Goal: Information Seeking & Learning: Understand process/instructions

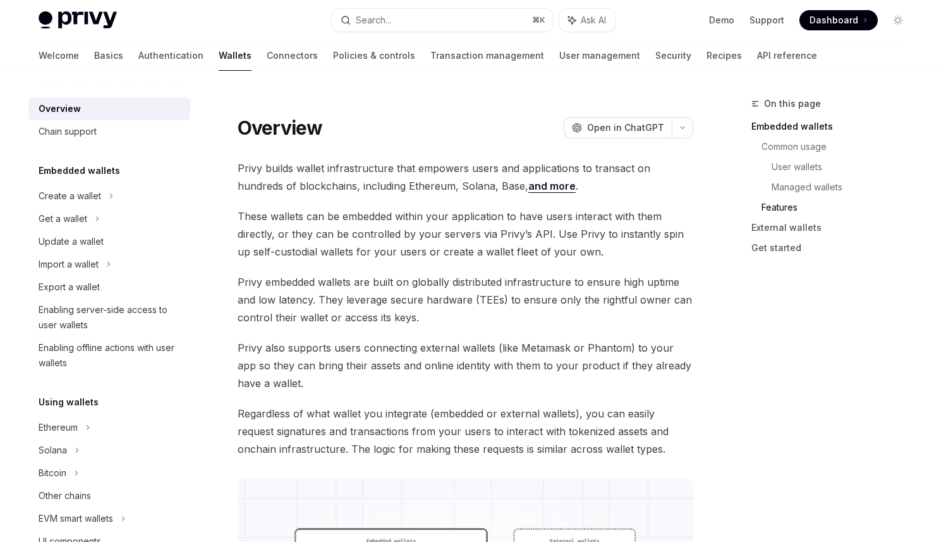
scroll to position [1771, 0]
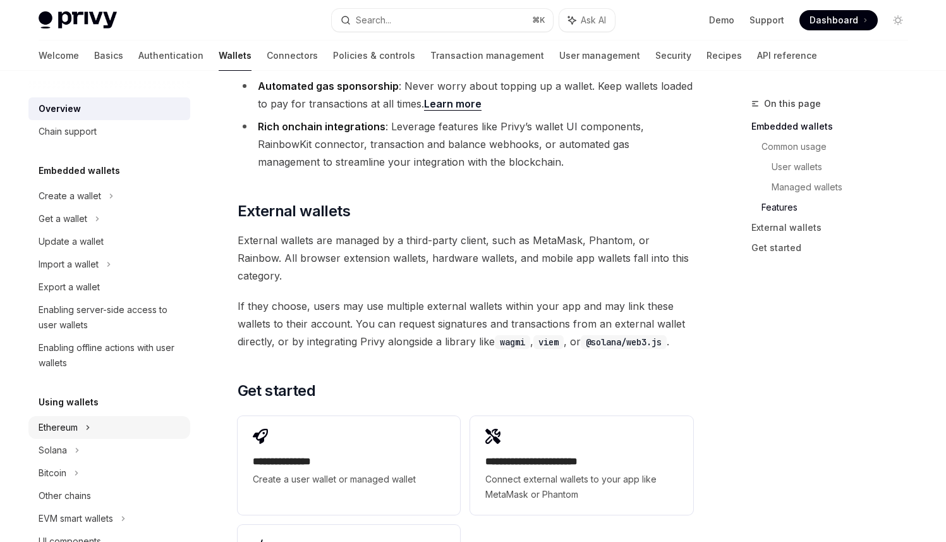
click at [73, 425] on div "Ethereum" at bounding box center [58, 427] width 39 height 15
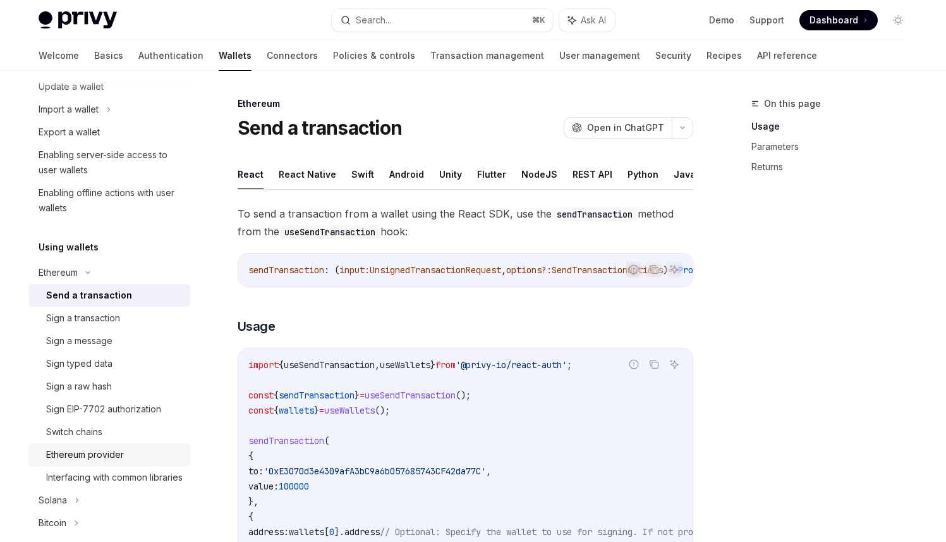
scroll to position [172, 0]
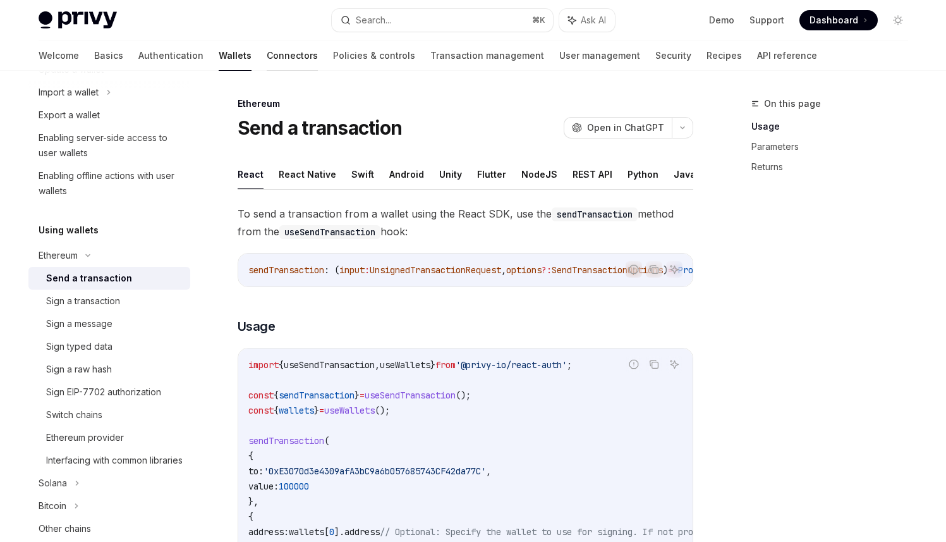
click at [267, 62] on link "Connectors" at bounding box center [292, 55] width 51 height 30
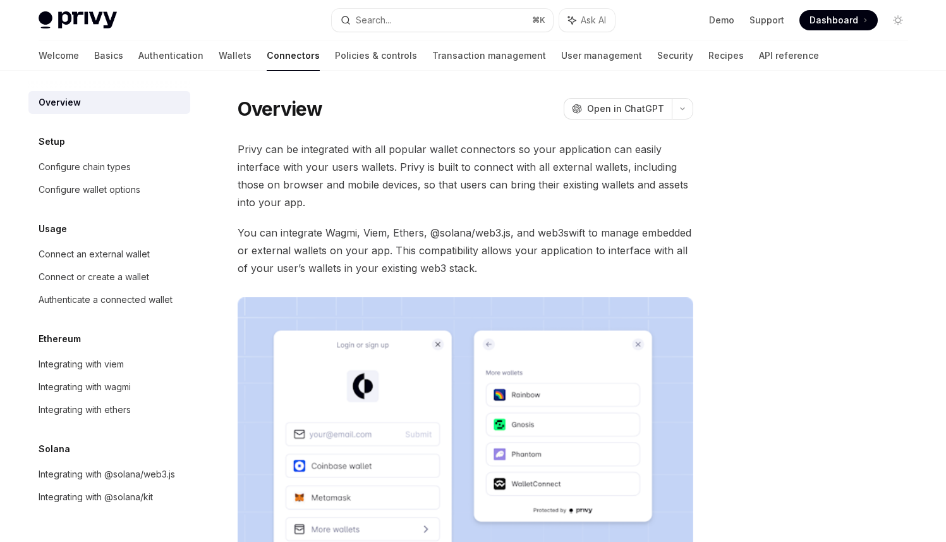
scroll to position [7, 0]
click at [136, 379] on div "Integrating with wagmi" at bounding box center [111, 386] width 144 height 15
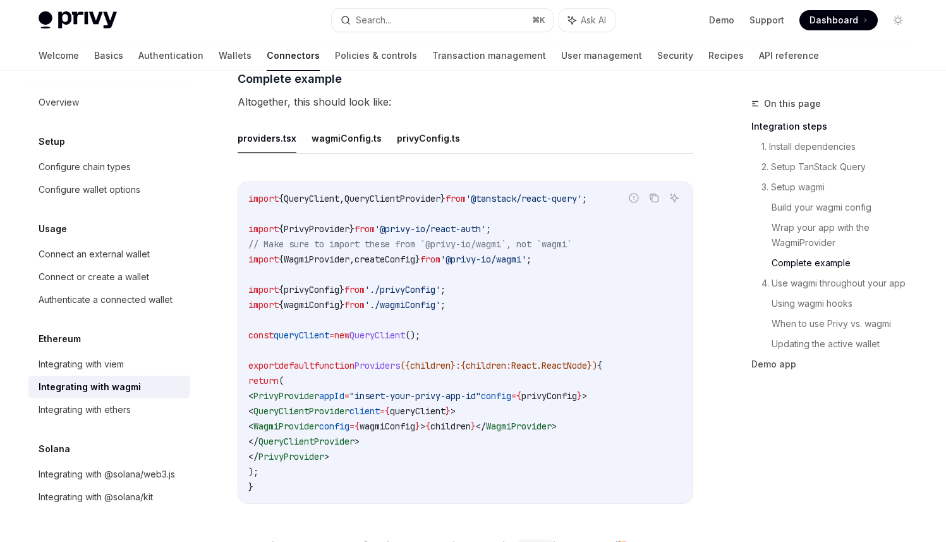
scroll to position [2318, 0]
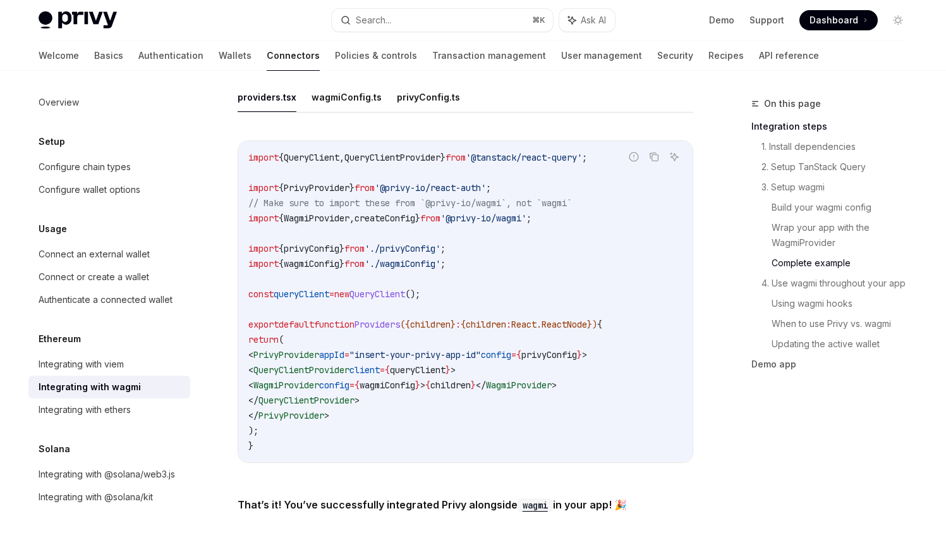
click at [451, 384] on code "import { QueryClient , QueryClientProvider } from '@tanstack/react-query' ; imp…" at bounding box center [465, 301] width 434 height 303
click at [415, 379] on span "wagmiConfig" at bounding box center [388, 384] width 56 height 11
click at [310, 379] on span "WagmiProvider" at bounding box center [286, 384] width 66 height 11
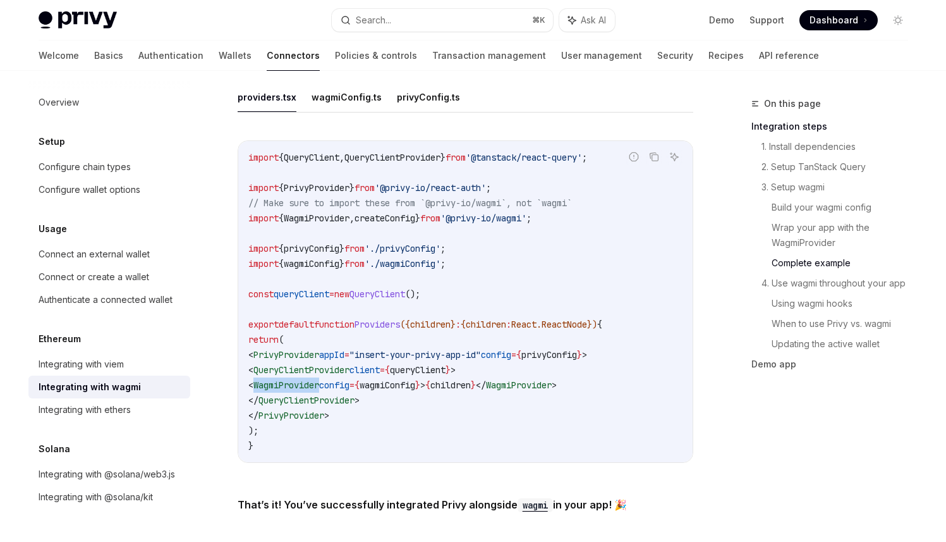
click at [310, 379] on span "WagmiProvider" at bounding box center [286, 384] width 66 height 11
copy span "WagmiProvider"
click at [483, 391] on code "import { QueryClient , QueryClientProvider } from '@tanstack/react-query' ; imp…" at bounding box center [465, 301] width 434 height 303
click at [319, 379] on span "WagmiProvider" at bounding box center [286, 384] width 66 height 11
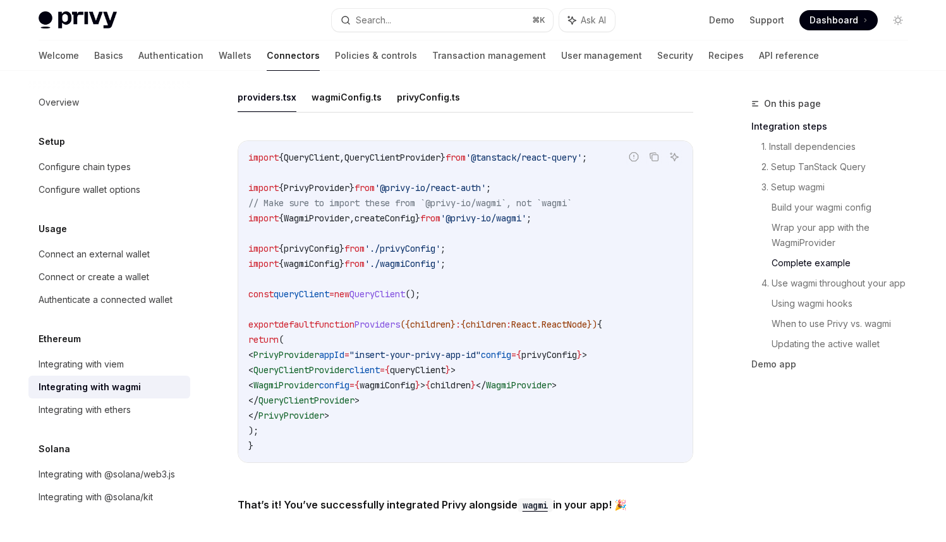
click at [405, 212] on span "createConfig" at bounding box center [385, 217] width 61 height 11
click at [341, 212] on span "WagmiProvider" at bounding box center [317, 217] width 66 height 11
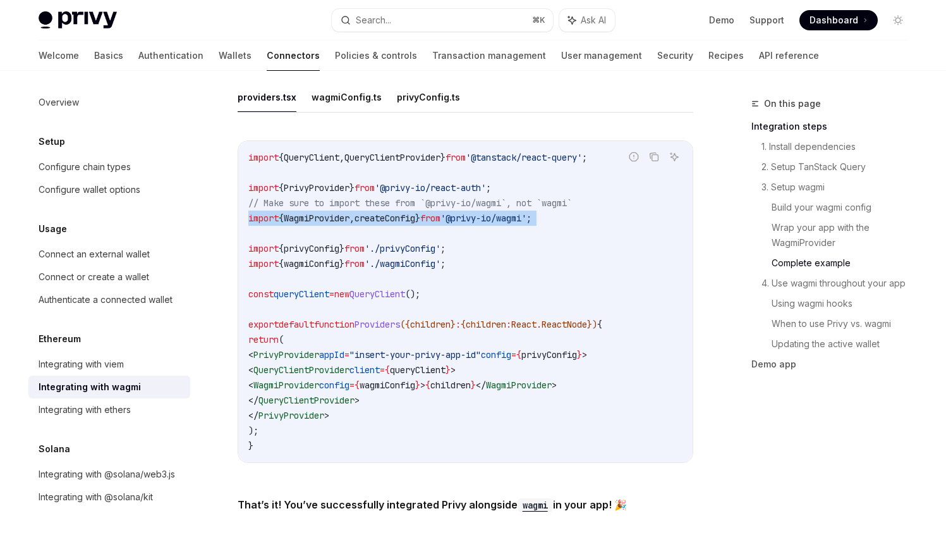
copy code "import { WagmiProvider , createConfig } from '@privy-io/wagmi' ;"
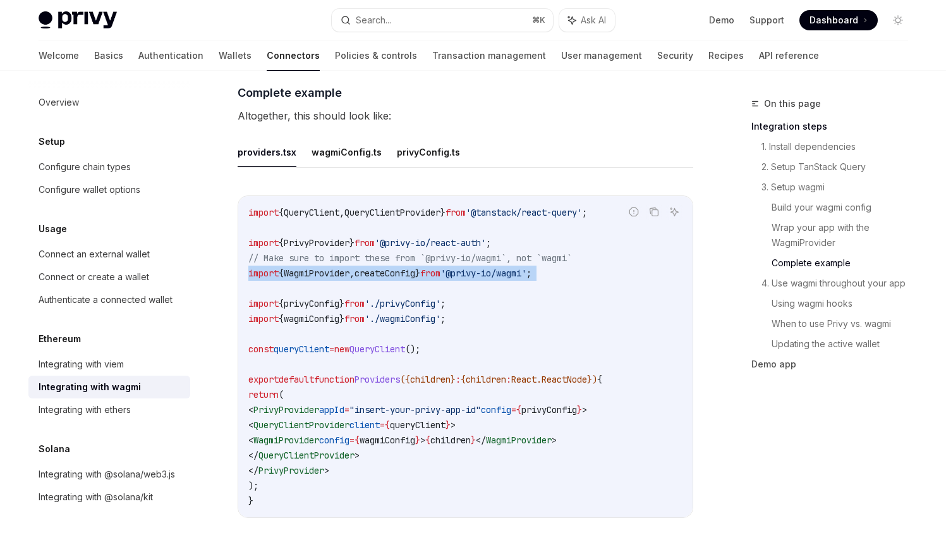
scroll to position [2261, 0]
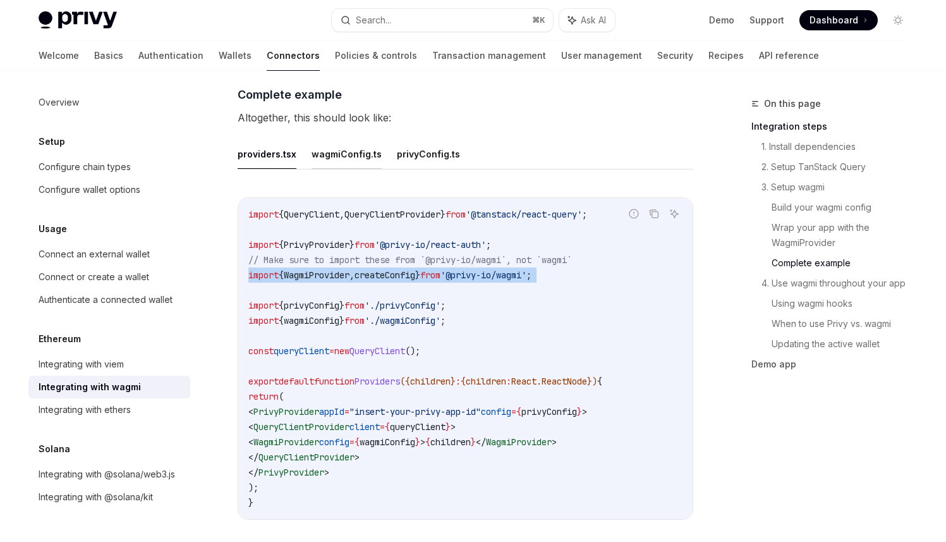
click at [331, 148] on button "wagmiConfig.ts" at bounding box center [347, 154] width 70 height 30
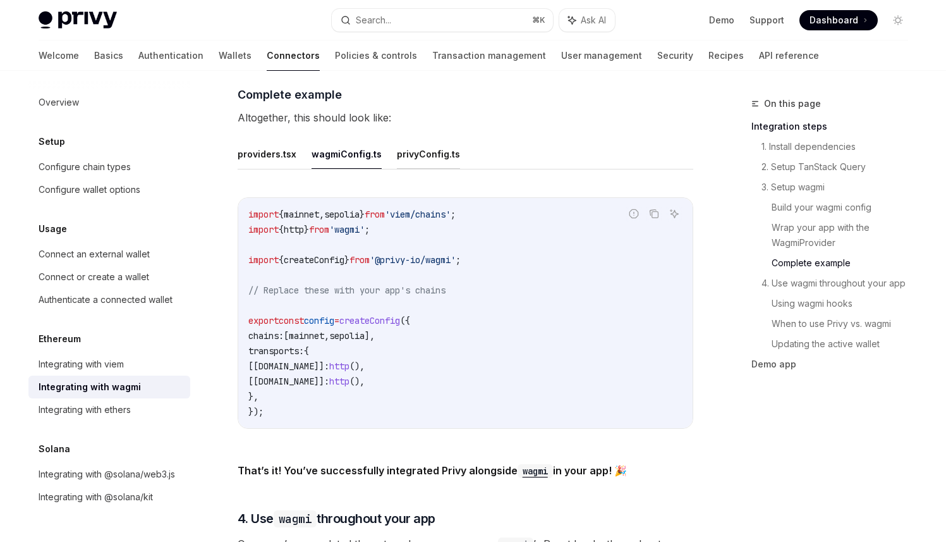
click at [413, 149] on button "privyConfig.ts" at bounding box center [428, 154] width 63 height 30
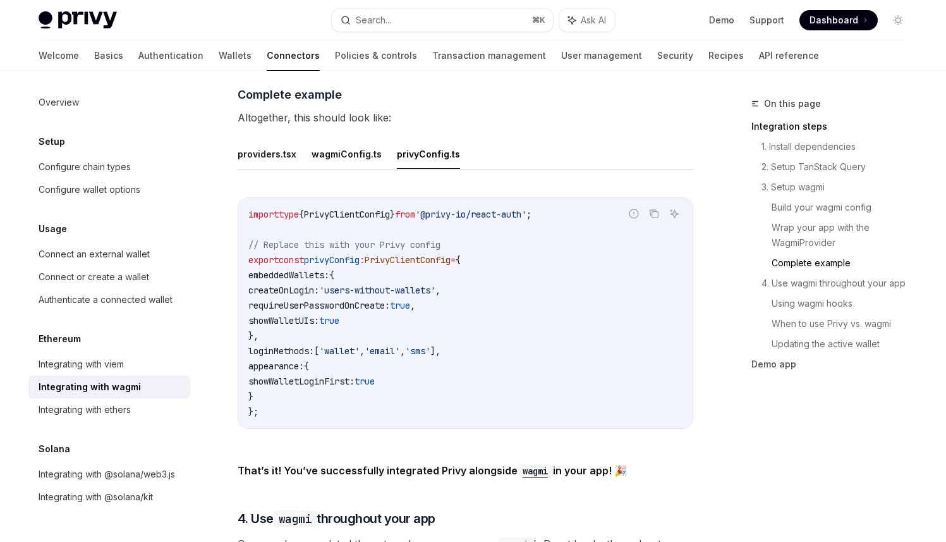
click at [430, 345] on span "'sms'" at bounding box center [417, 350] width 25 height 11
drag, startPoint x: 533, startPoint y: 327, endPoint x: 545, endPoint y: 326, distance: 12.7
click at [533, 327] on code "import type { PrivyClientConfig } from '@privy-io/react-auth' ; // Replace this…" at bounding box center [465, 313] width 434 height 212
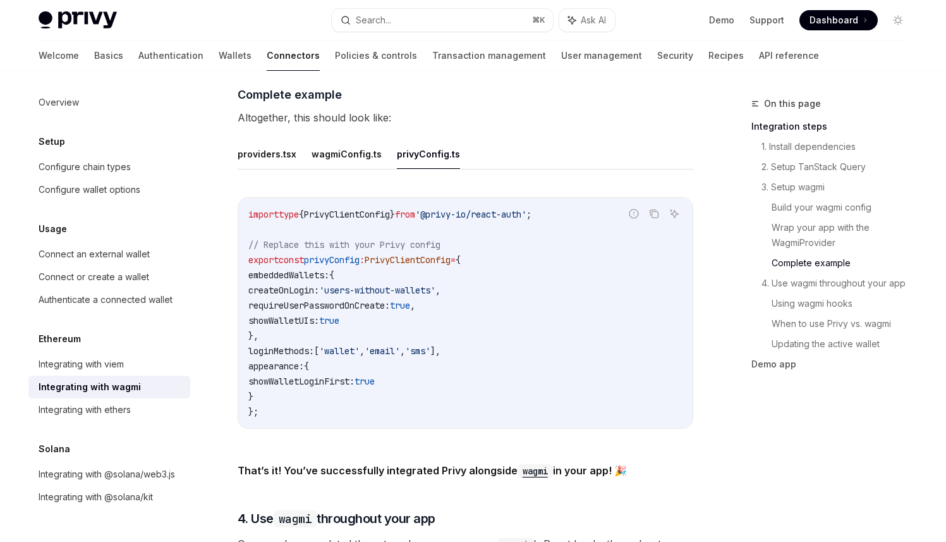
click at [430, 345] on span "'sms'" at bounding box center [417, 350] width 25 height 11
copy span "sms"
drag, startPoint x: 509, startPoint y: 345, endPoint x: 276, endPoint y: 347, distance: 233.2
click at [258, 343] on code "import type { PrivyClientConfig } from '@privy-io/react-auth' ; // Replace this…" at bounding box center [465, 313] width 434 height 212
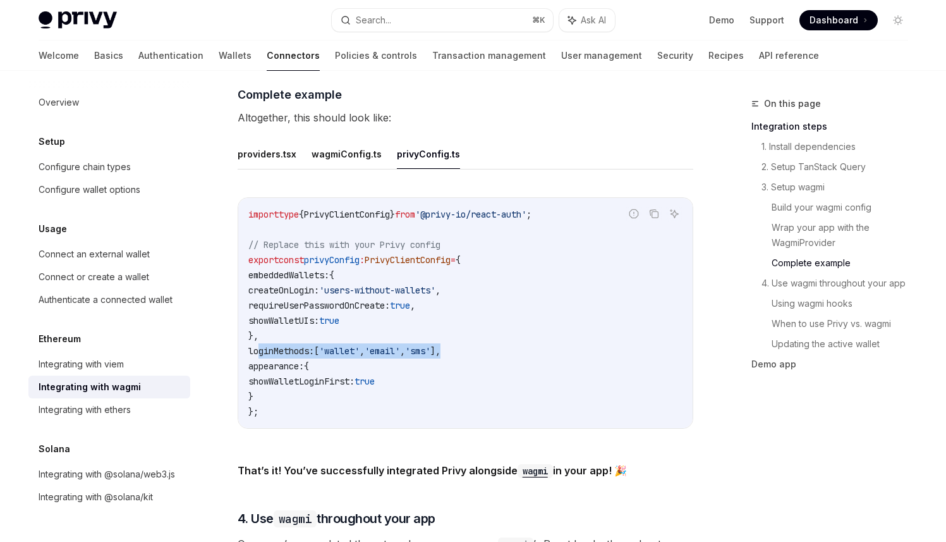
click at [276, 349] on code "import type { PrivyClientConfig } from '@privy-io/react-auth' ; // Replace this…" at bounding box center [465, 313] width 434 height 212
click at [301, 345] on span "loginMethods:" at bounding box center [281, 350] width 66 height 11
copy span "loginMethods"
click at [430, 345] on span "'sms'" at bounding box center [417, 350] width 25 height 11
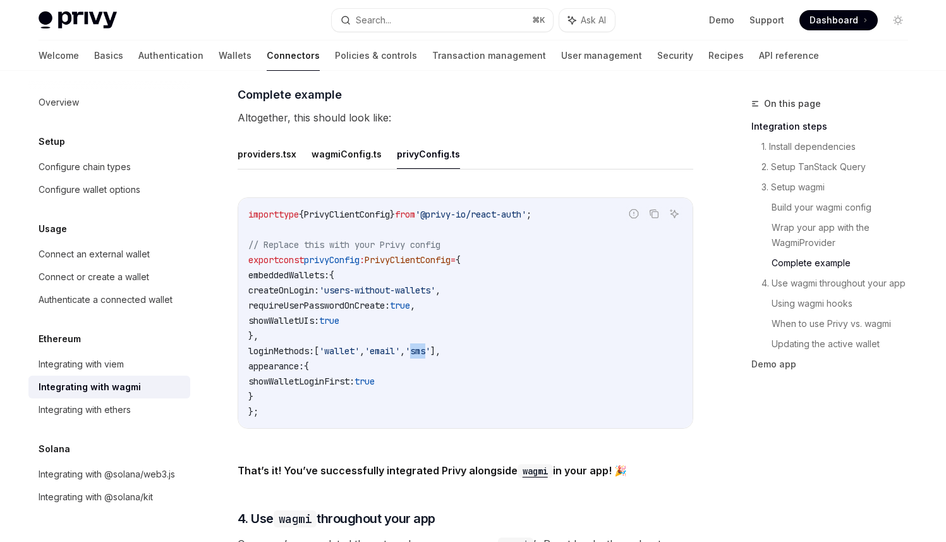
click at [430, 345] on span "'sms'" at bounding box center [417, 350] width 25 height 11
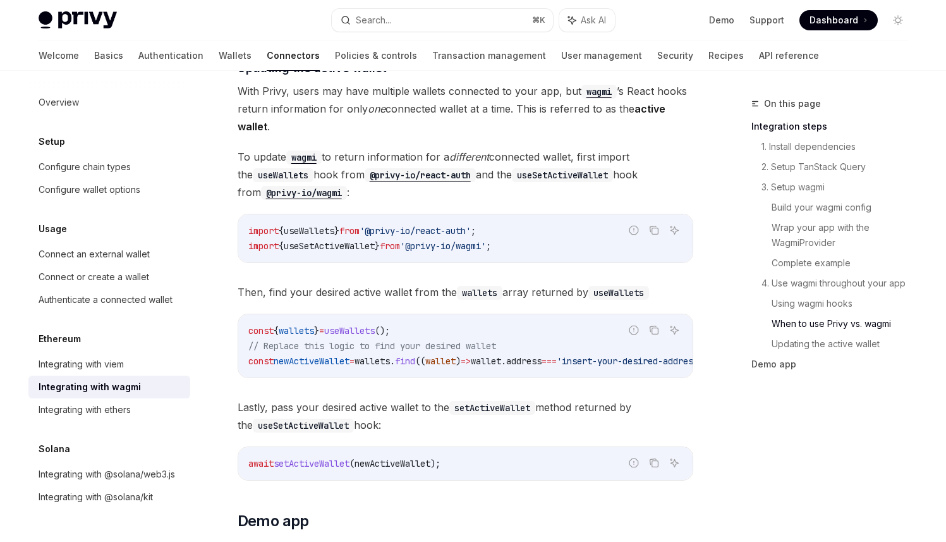
scroll to position [3307, 0]
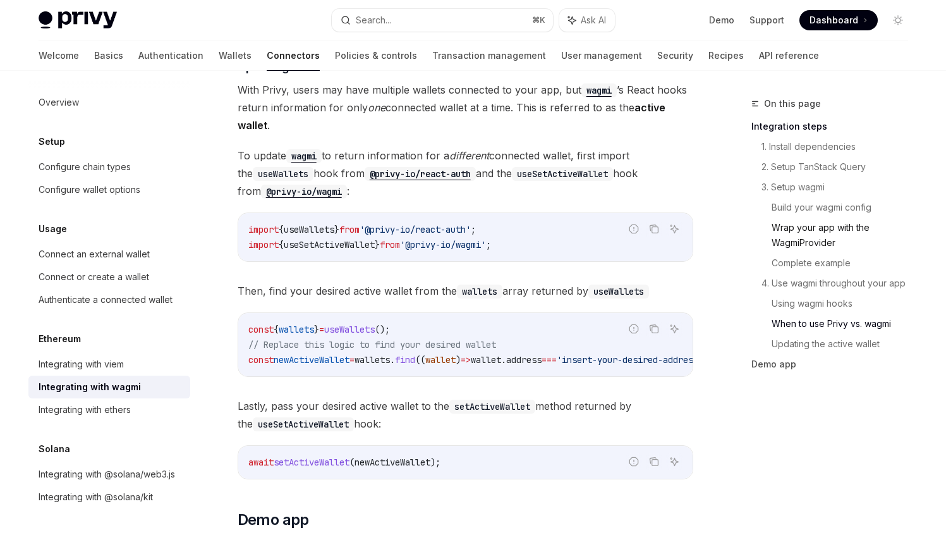
click at [807, 246] on link "Wrap your app with the WagmiProvider" at bounding box center [845, 234] width 147 height 35
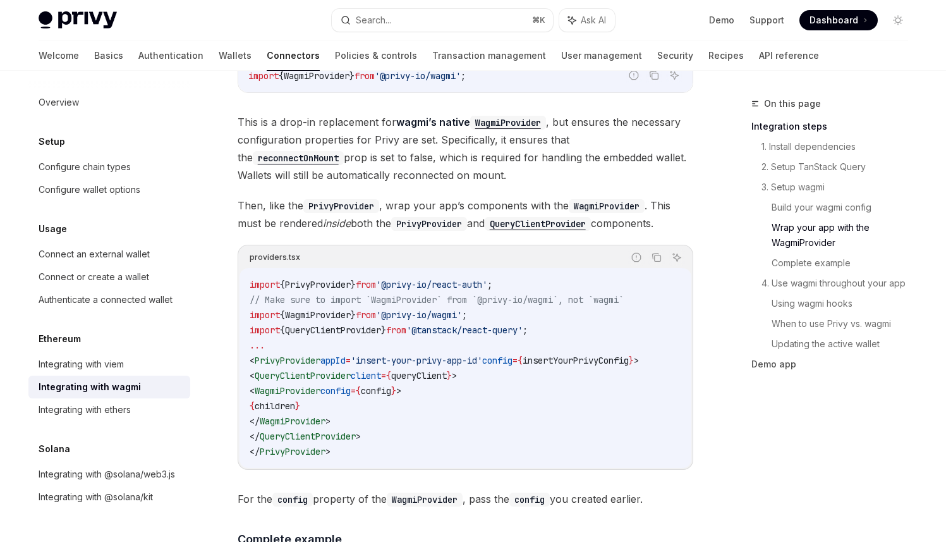
scroll to position [1818, 0]
click at [391, 384] on span "config" at bounding box center [376, 389] width 30 height 11
drag, startPoint x: 402, startPoint y: 380, endPoint x: 686, endPoint y: 356, distance: 284.8
click at [391, 384] on span "config" at bounding box center [376, 389] width 30 height 11
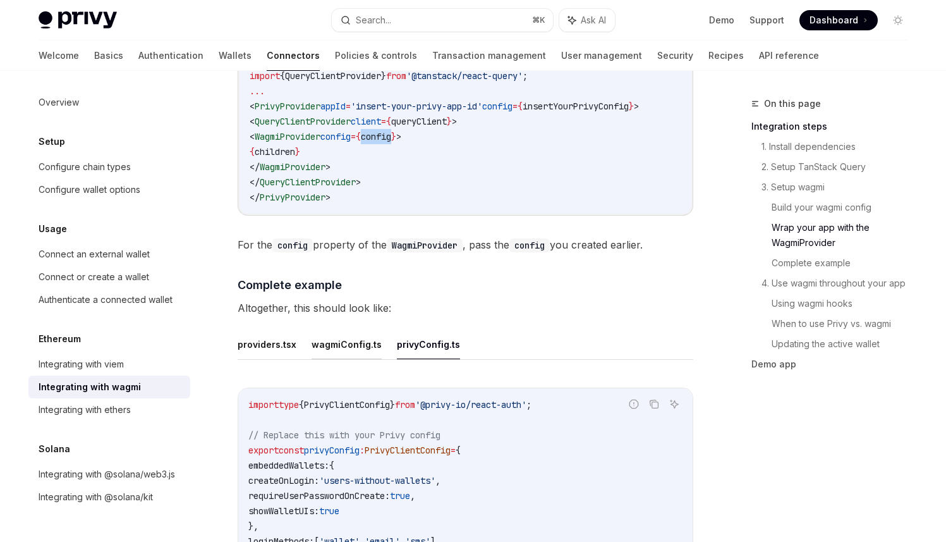
click at [356, 340] on button "wagmiConfig.ts" at bounding box center [347, 344] width 70 height 30
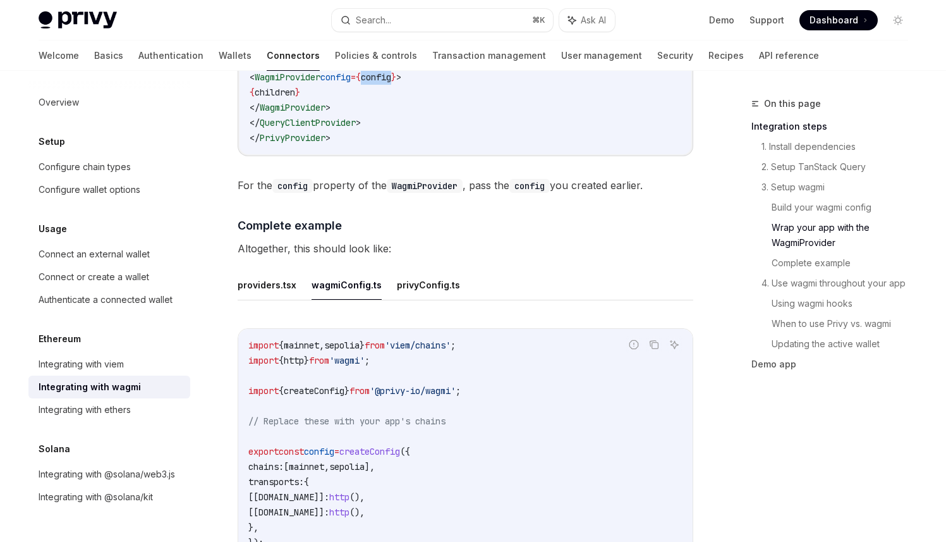
scroll to position [2175, 0]
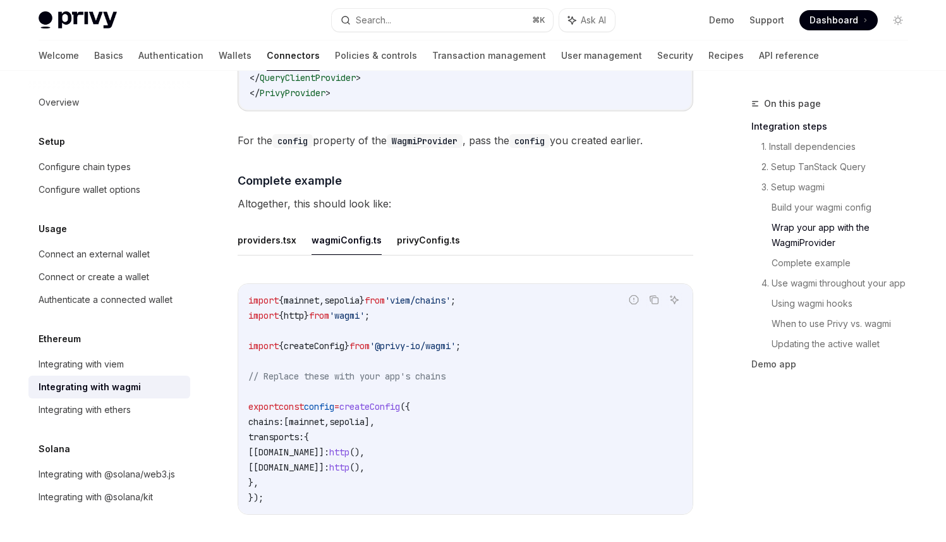
click at [330, 340] on span "createConfig" at bounding box center [314, 345] width 61 height 11
click at [350, 340] on span "}" at bounding box center [346, 345] width 5 height 11
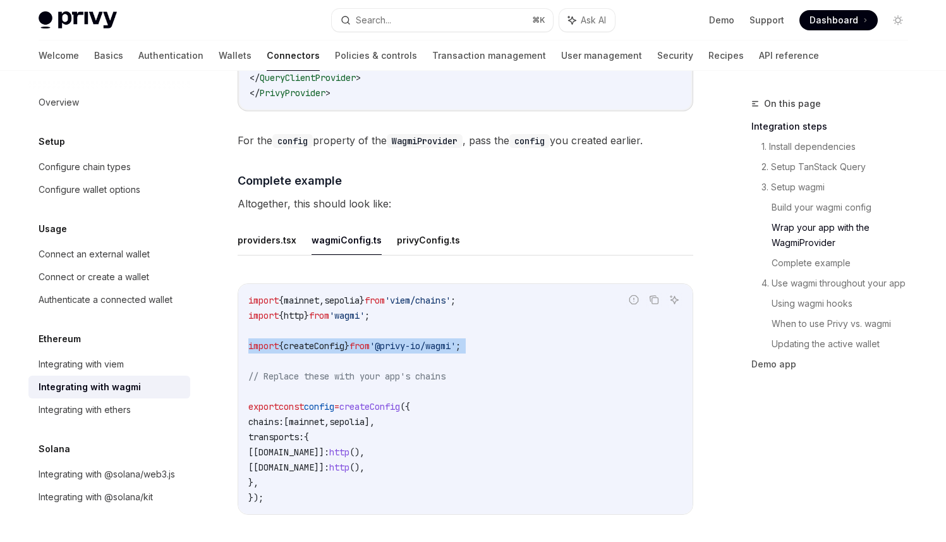
copy code "import { createConfig } from '@privy-io/wagmi' ;"
click at [291, 431] on span "transports:" at bounding box center [276, 436] width 56 height 11
click at [293, 431] on span "transports:" at bounding box center [276, 436] width 56 height 11
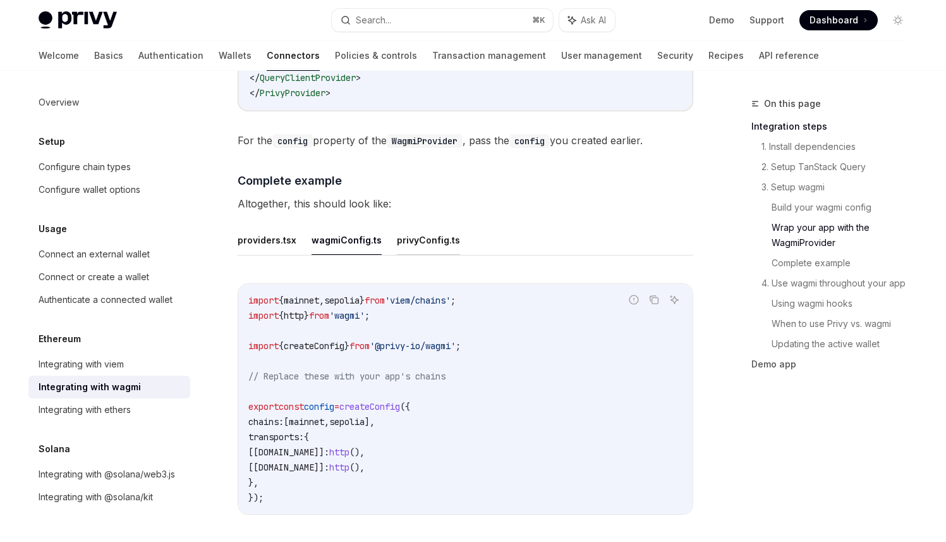
click at [417, 229] on button "privyConfig.ts" at bounding box center [428, 240] width 63 height 30
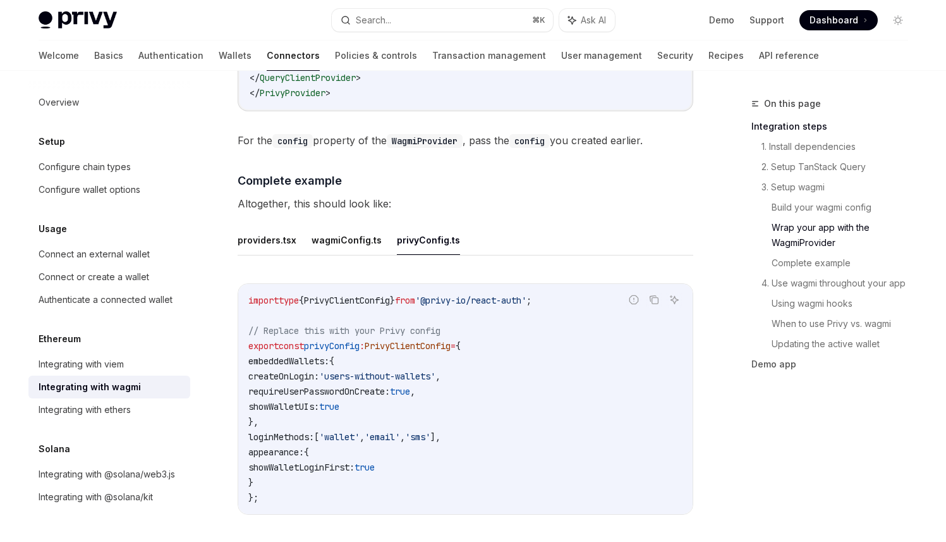
click at [430, 432] on span "'sms'" at bounding box center [417, 436] width 25 height 11
click at [430, 431] on span "'sms'" at bounding box center [417, 436] width 25 height 11
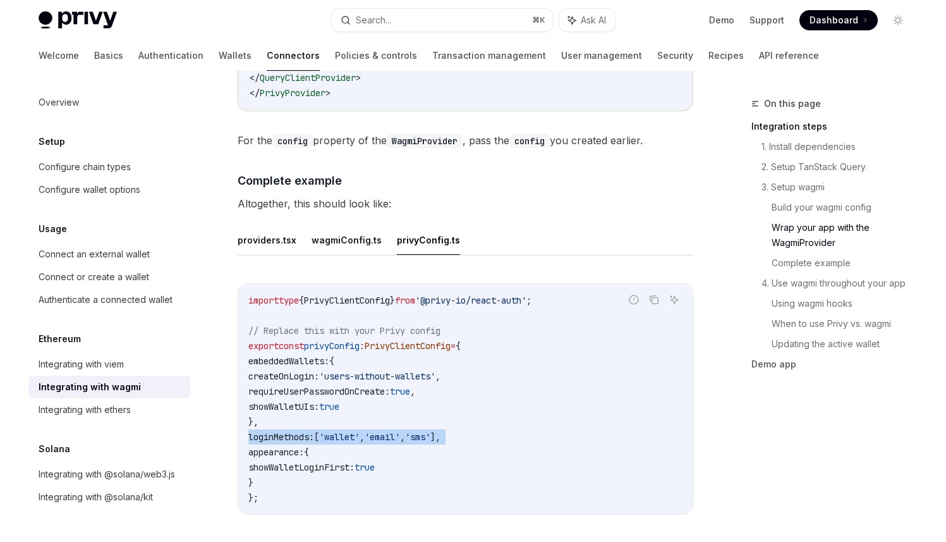
copy code "loginMethods: [ 'wallet' , 'email' , 'sms' ],"
click at [646, 454] on code "import type { PrivyClientConfig } from '@privy-io/react-auth' ; // Replace this…" at bounding box center [465, 399] width 434 height 212
click at [430, 431] on span "'sms'" at bounding box center [417, 436] width 25 height 11
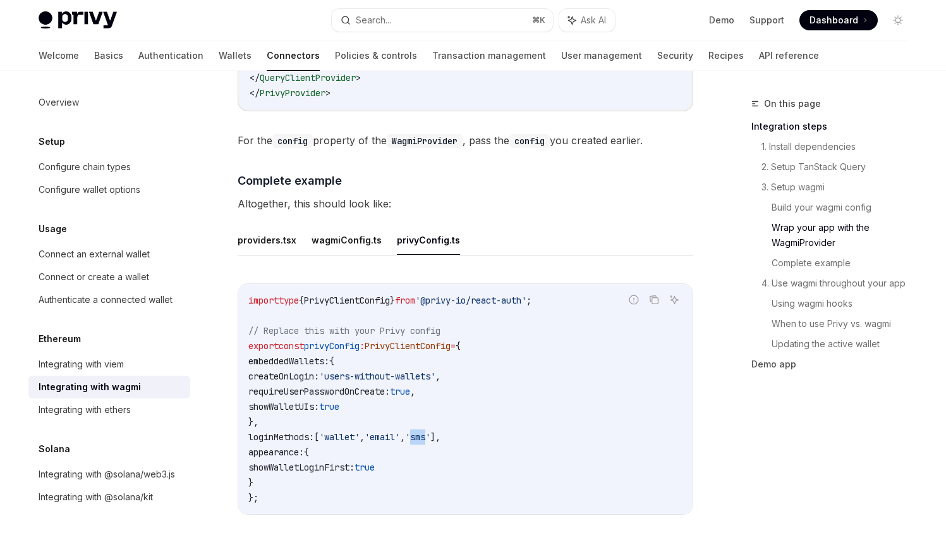
click at [430, 431] on span "'sms'" at bounding box center [417, 436] width 25 height 11
click at [505, 427] on code "import type { PrivyClientConfig } from '@privy-io/react-auth' ; // Replace this…" at bounding box center [465, 399] width 434 height 212
click at [492, 426] on code "import type { PrivyClientConfig } from '@privy-io/react-auth' ; // Replace this…" at bounding box center [465, 399] width 434 height 212
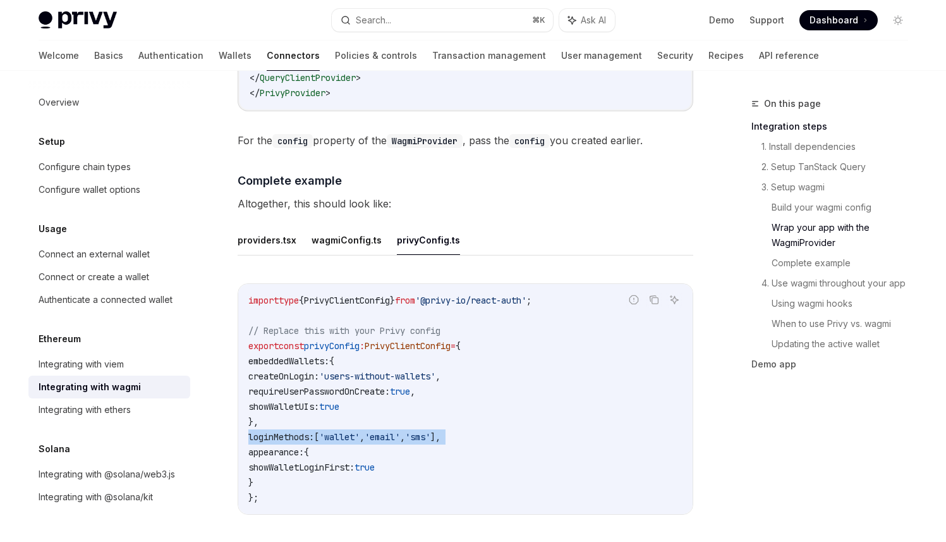
copy code "loginMethods: [ 'wallet' , 'email' , 'sms' ],"
click at [347, 229] on button "wagmiConfig.ts" at bounding box center [347, 240] width 70 height 30
type textarea "*"
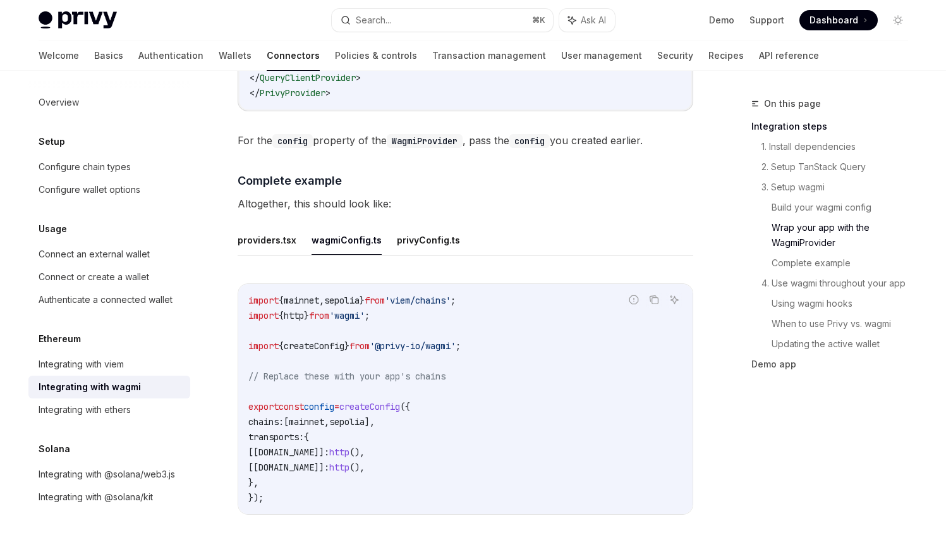
click at [324, 416] on span "mainnet" at bounding box center [306, 421] width 35 height 11
click at [330, 326] on code "import { mainnet , sepolia } from 'viem/chains' ; import { http } from 'wagmi' …" at bounding box center [465, 399] width 434 height 212
click at [329, 340] on span "createConfig" at bounding box center [314, 345] width 61 height 11
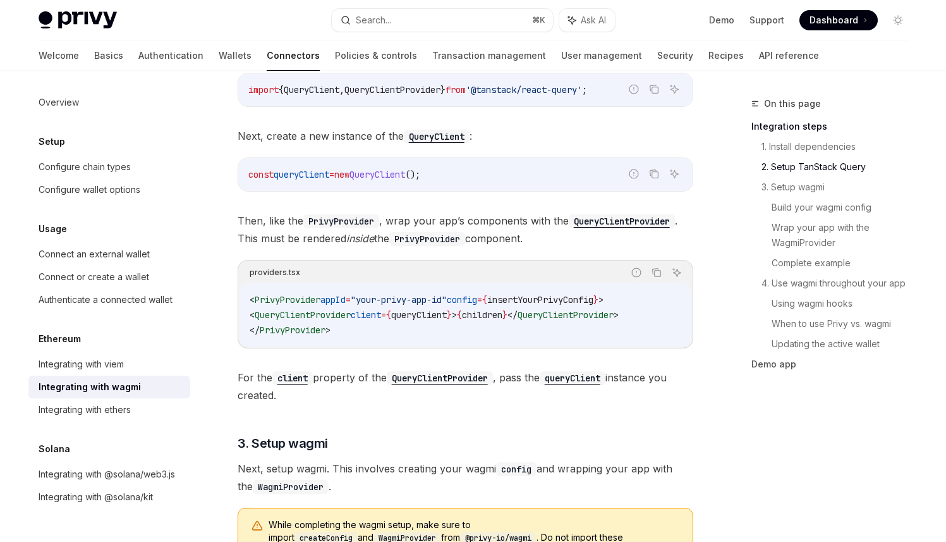
scroll to position [586, 0]
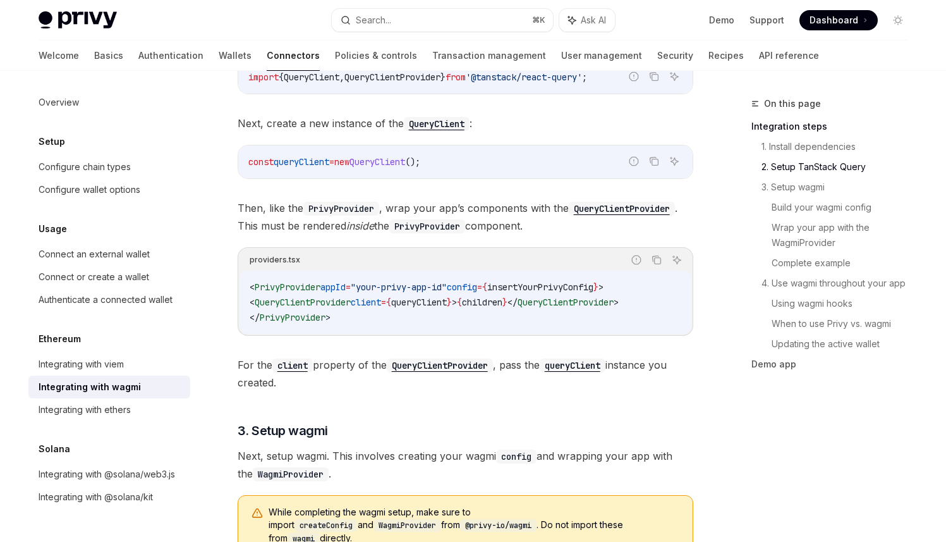
click at [543, 286] on span "insertYourPrivyConfig" at bounding box center [540, 286] width 106 height 11
drag, startPoint x: 544, startPoint y: 286, endPoint x: 560, endPoint y: 332, distance: 49.0
click at [544, 286] on span "insertYourPrivyConfig" at bounding box center [540, 286] width 106 height 11
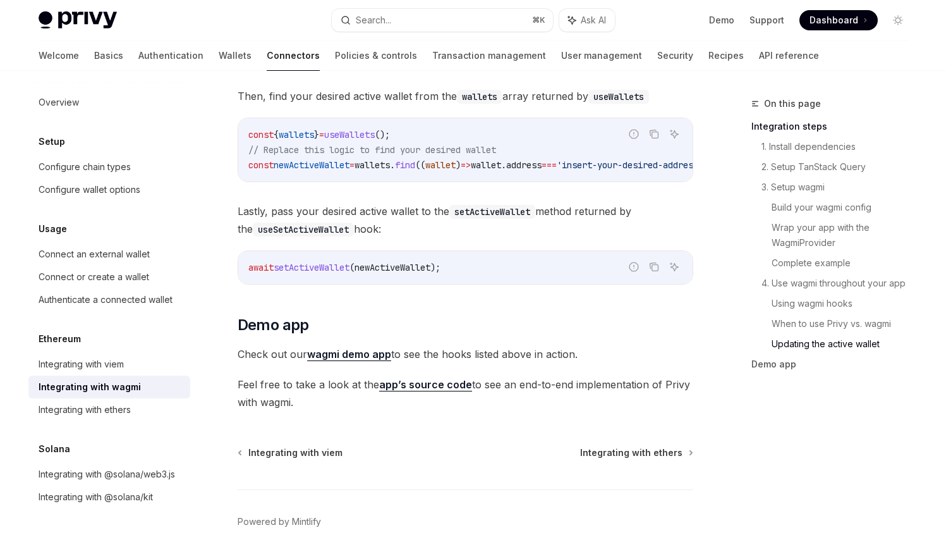
scroll to position [3492, 0]
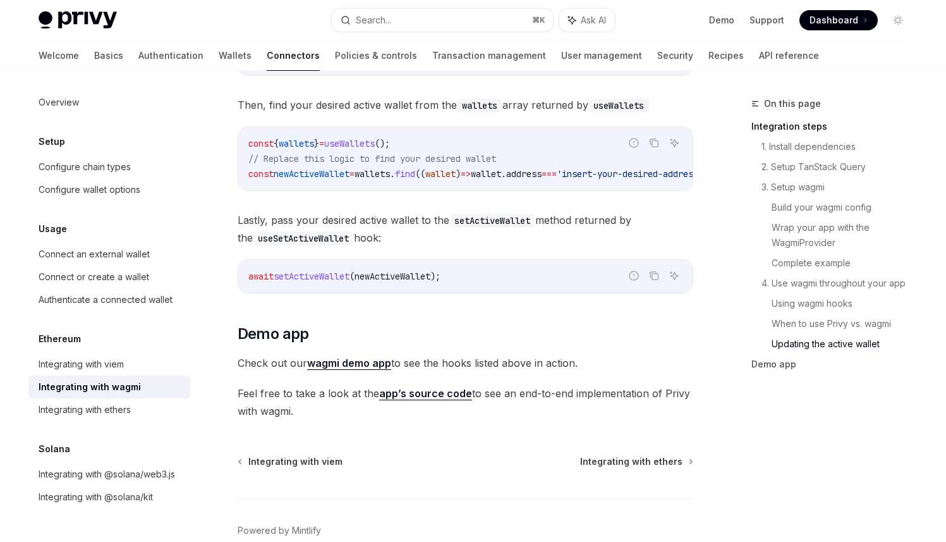
click at [358, 356] on link "wagmi demo app" at bounding box center [349, 362] width 84 height 13
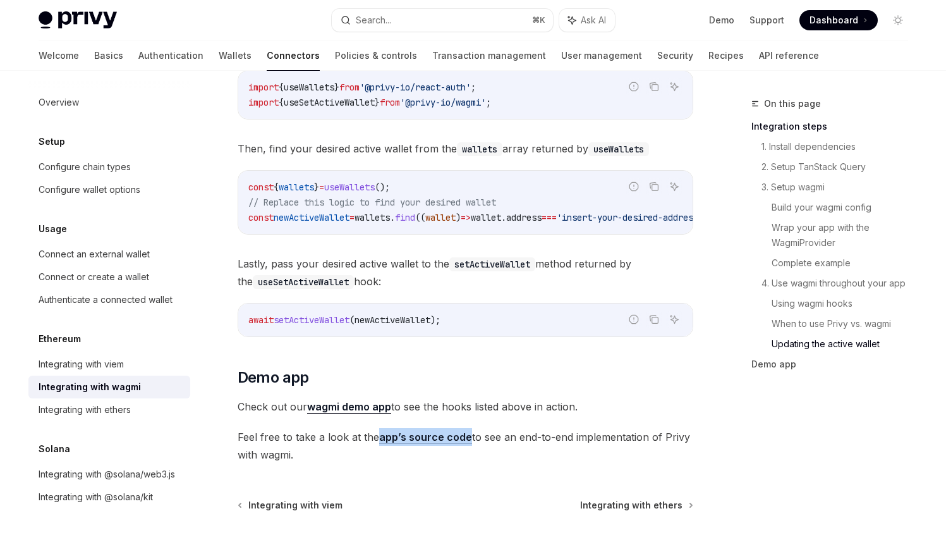
scroll to position [3448, 0]
click at [798, 330] on link "When to use Privy vs. wagmi" at bounding box center [845, 323] width 147 height 20
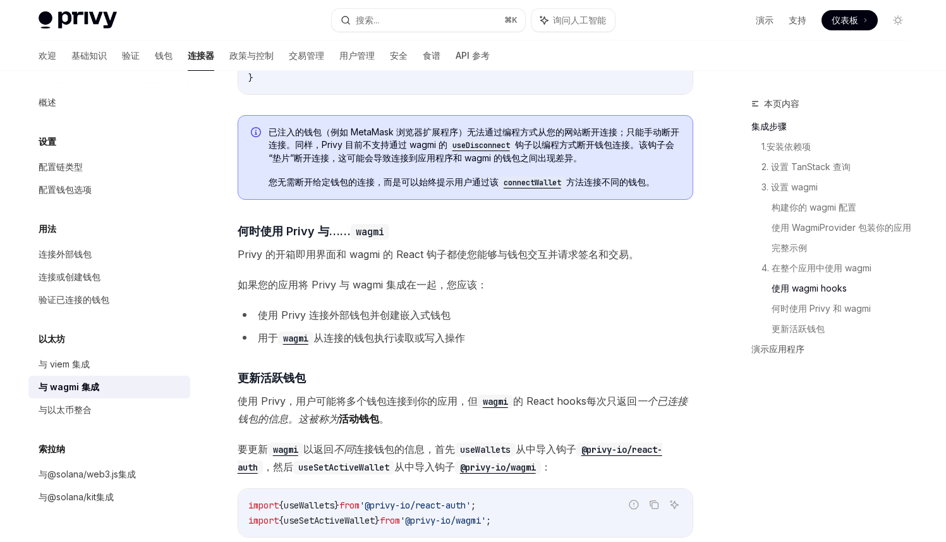
scroll to position [2776, 0]
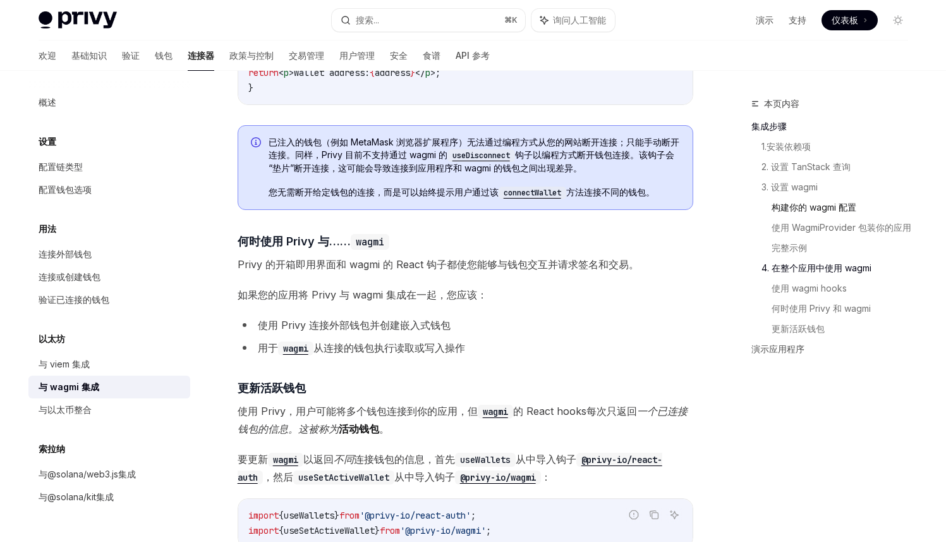
click at [784, 212] on font "构建你的 wagmi 配置" at bounding box center [814, 207] width 85 height 15
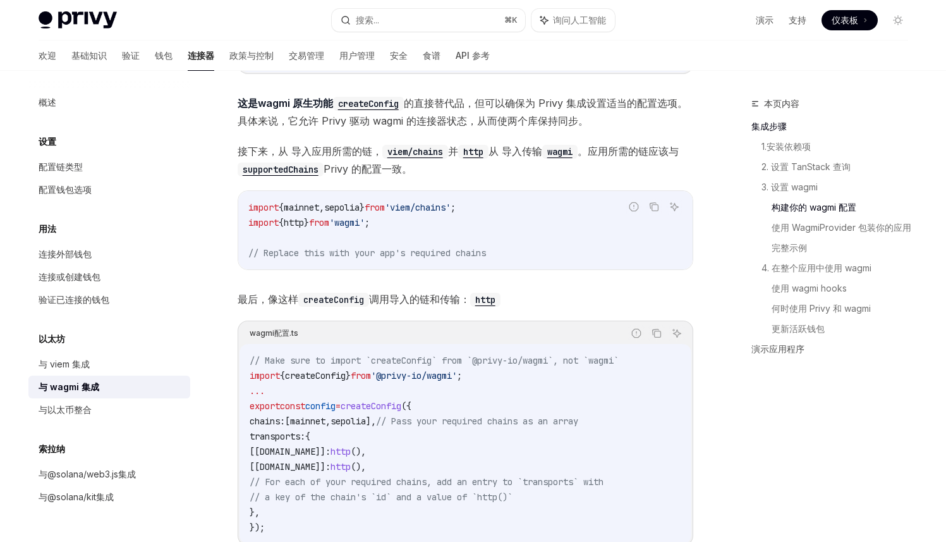
scroll to position [1144, 0]
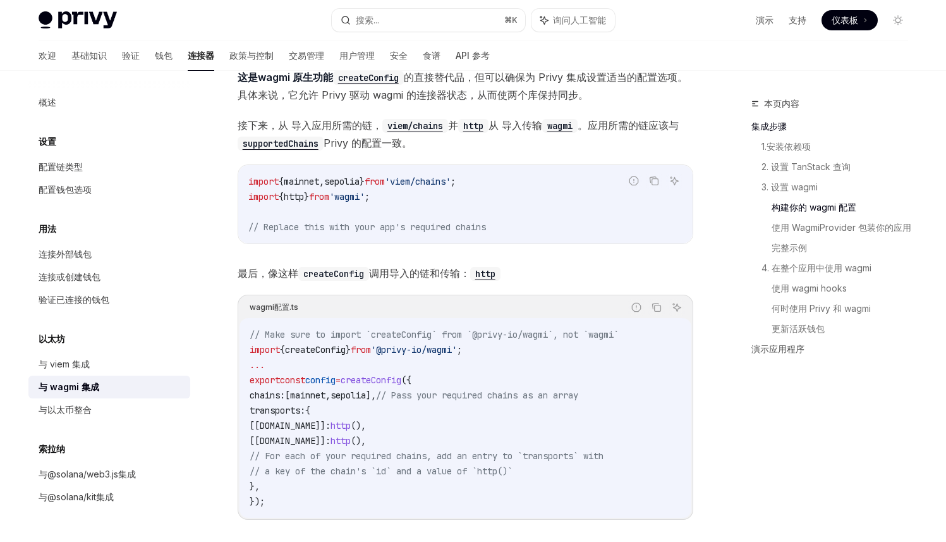
click at [451, 176] on span "'viem/chains'" at bounding box center [418, 181] width 66 height 11
click at [425, 183] on span "'viem/chains'" at bounding box center [418, 181] width 66 height 11
click at [425, 184] on span "'viem/chains'" at bounding box center [418, 181] width 66 height 11
click at [433, 197] on code "import { mainnet , sepolia } from 'viem/chains' ; import { http } from 'wagmi' …" at bounding box center [465, 204] width 434 height 61
drag, startPoint x: 420, startPoint y: 178, endPoint x: 477, endPoint y: 178, distance: 56.9
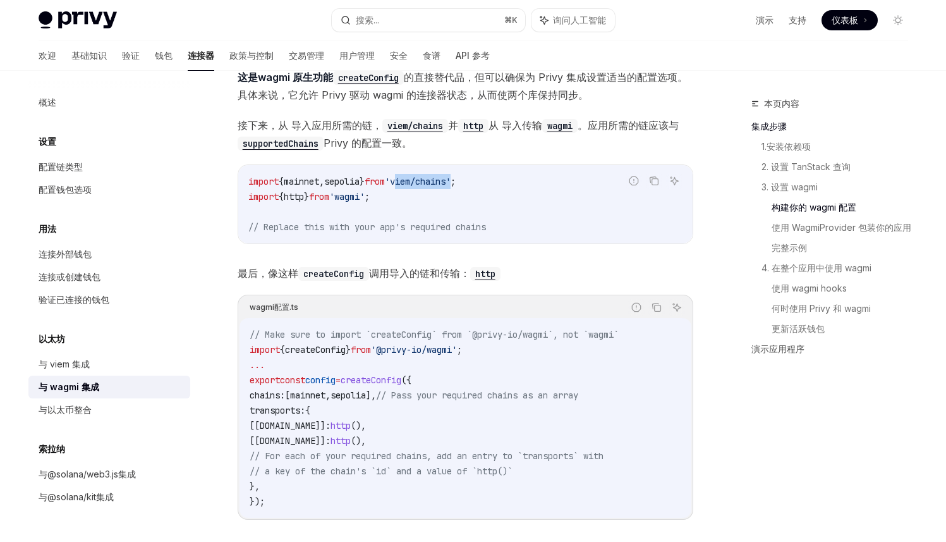
click at [451, 178] on span "'viem/chains'" at bounding box center [418, 181] width 66 height 11
copy span "viem/chains"
